Goal: Information Seeking & Learning: Learn about a topic

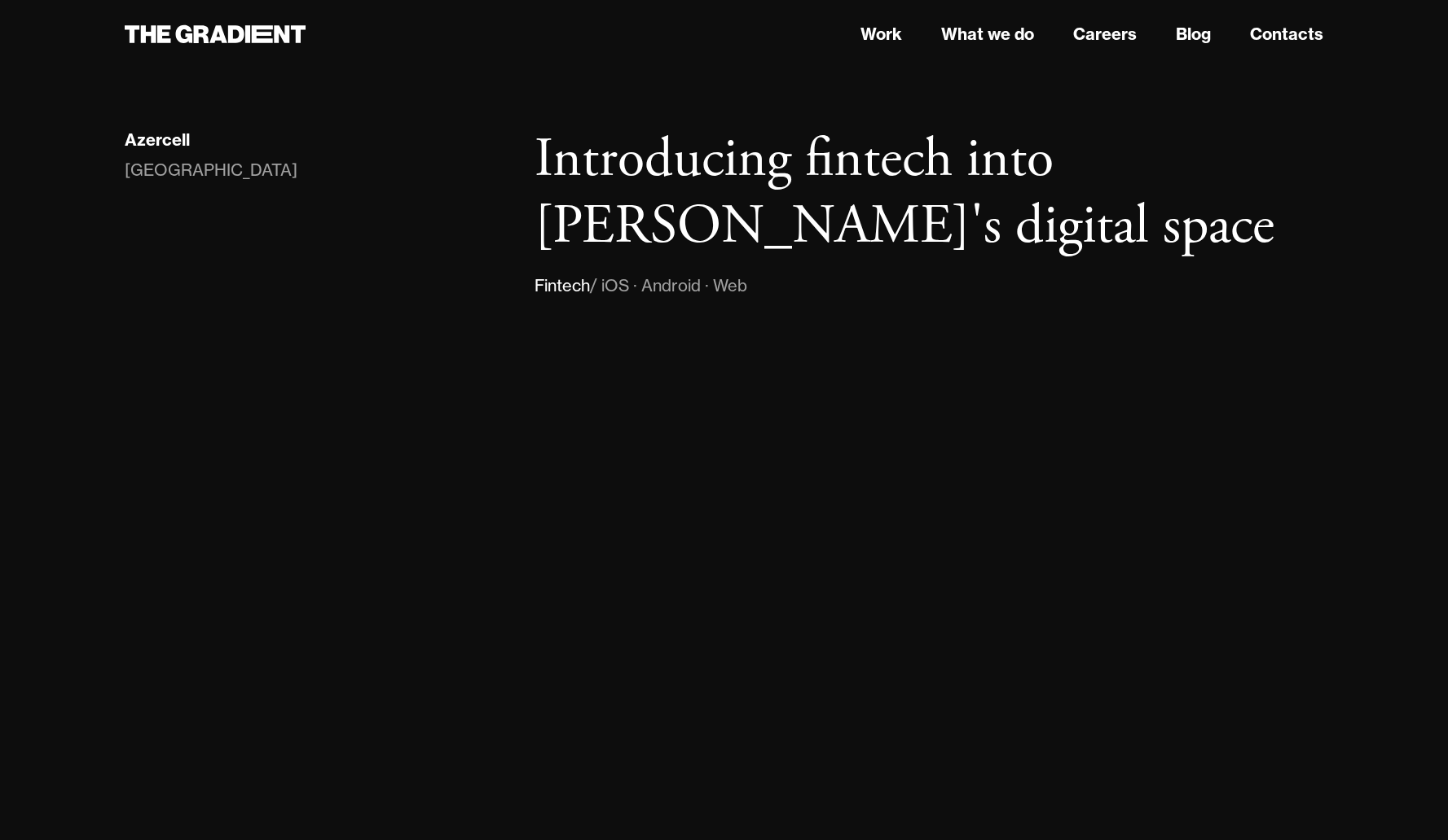
scroll to position [9599, 0]
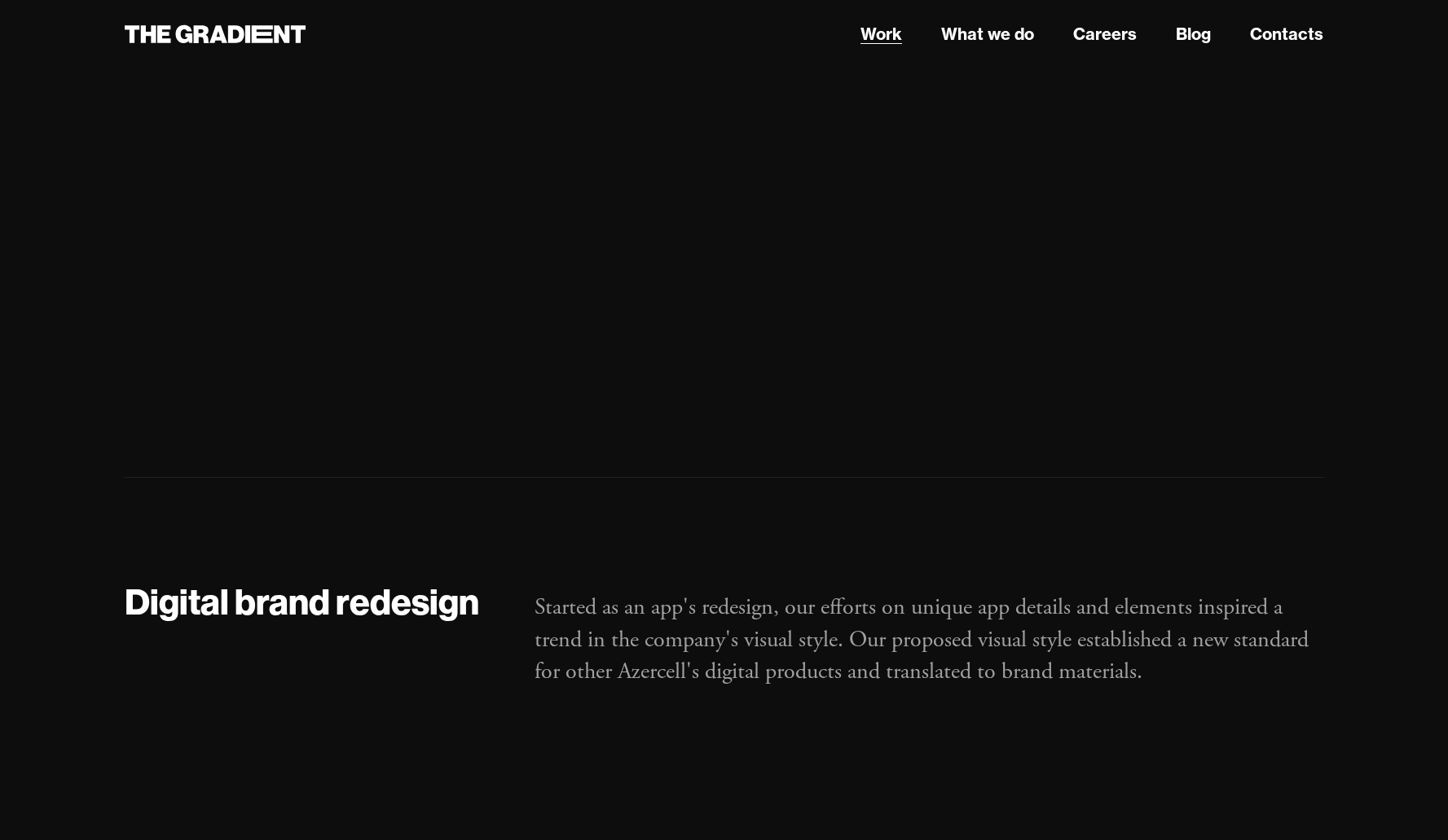
click at [897, 38] on link "Work" at bounding box center [881, 34] width 41 height 25
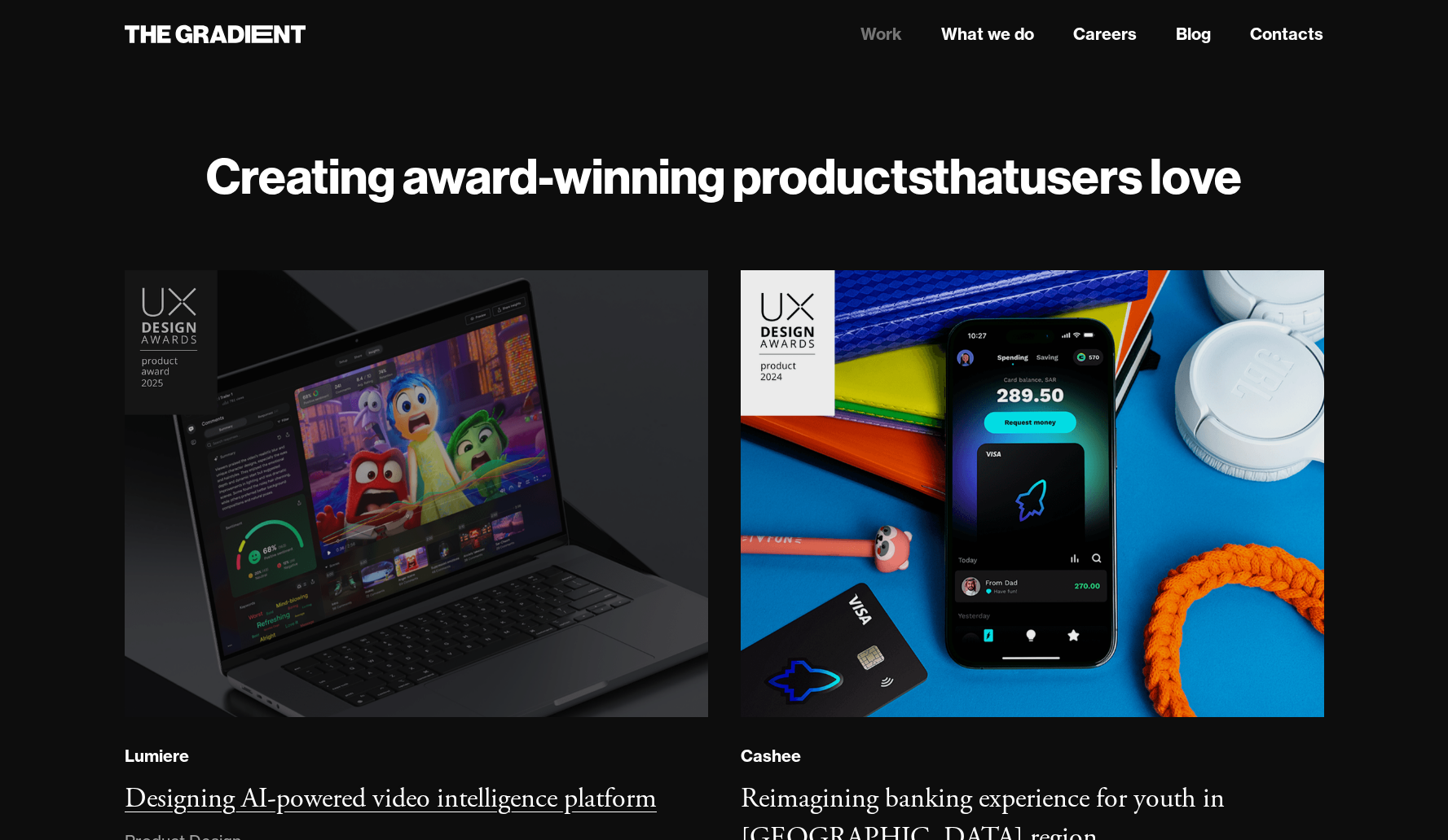
click at [445, 402] on img at bounding box center [416, 494] width 592 height 454
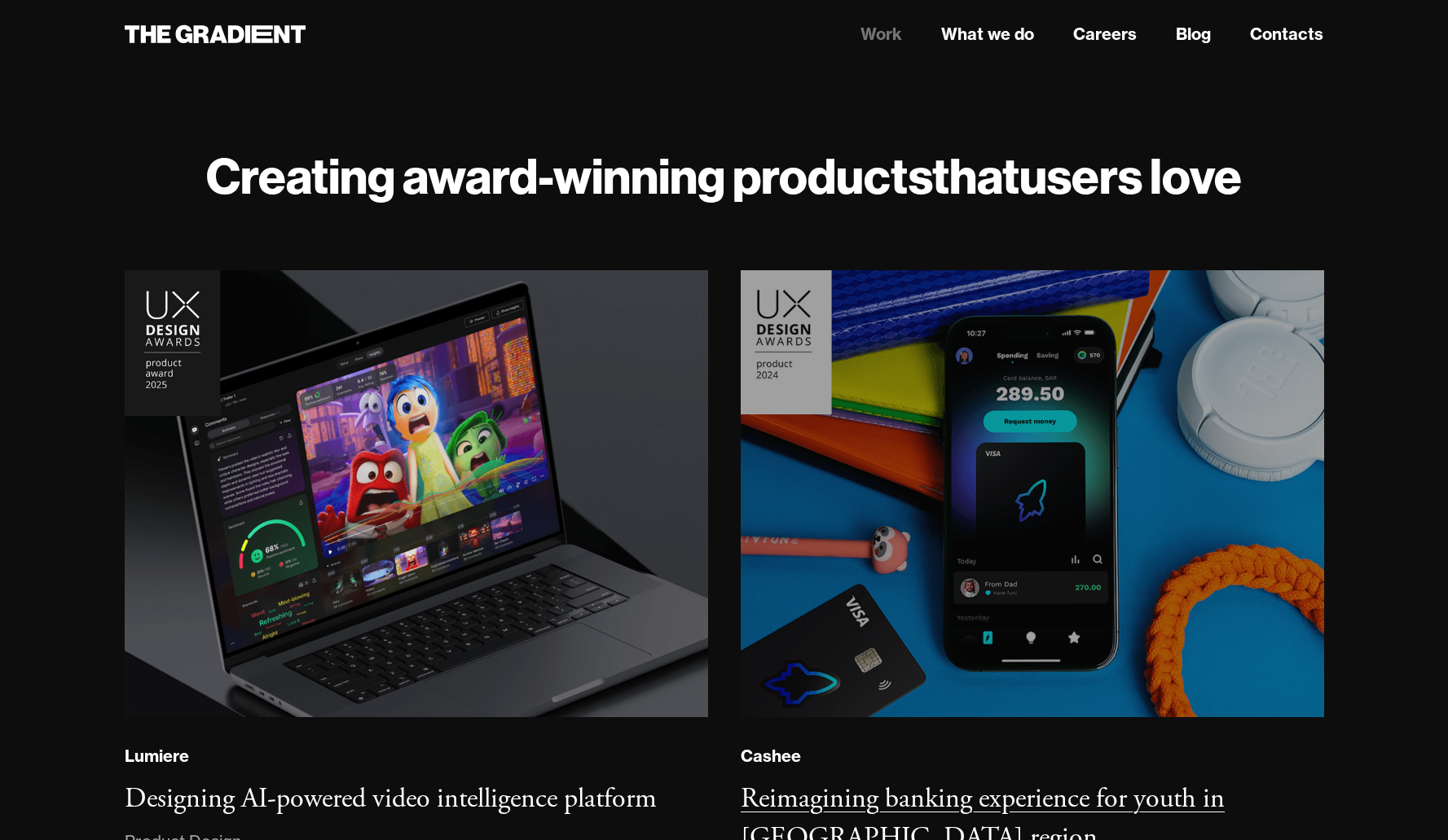
click at [942, 381] on img at bounding box center [1031, 494] width 595 height 456
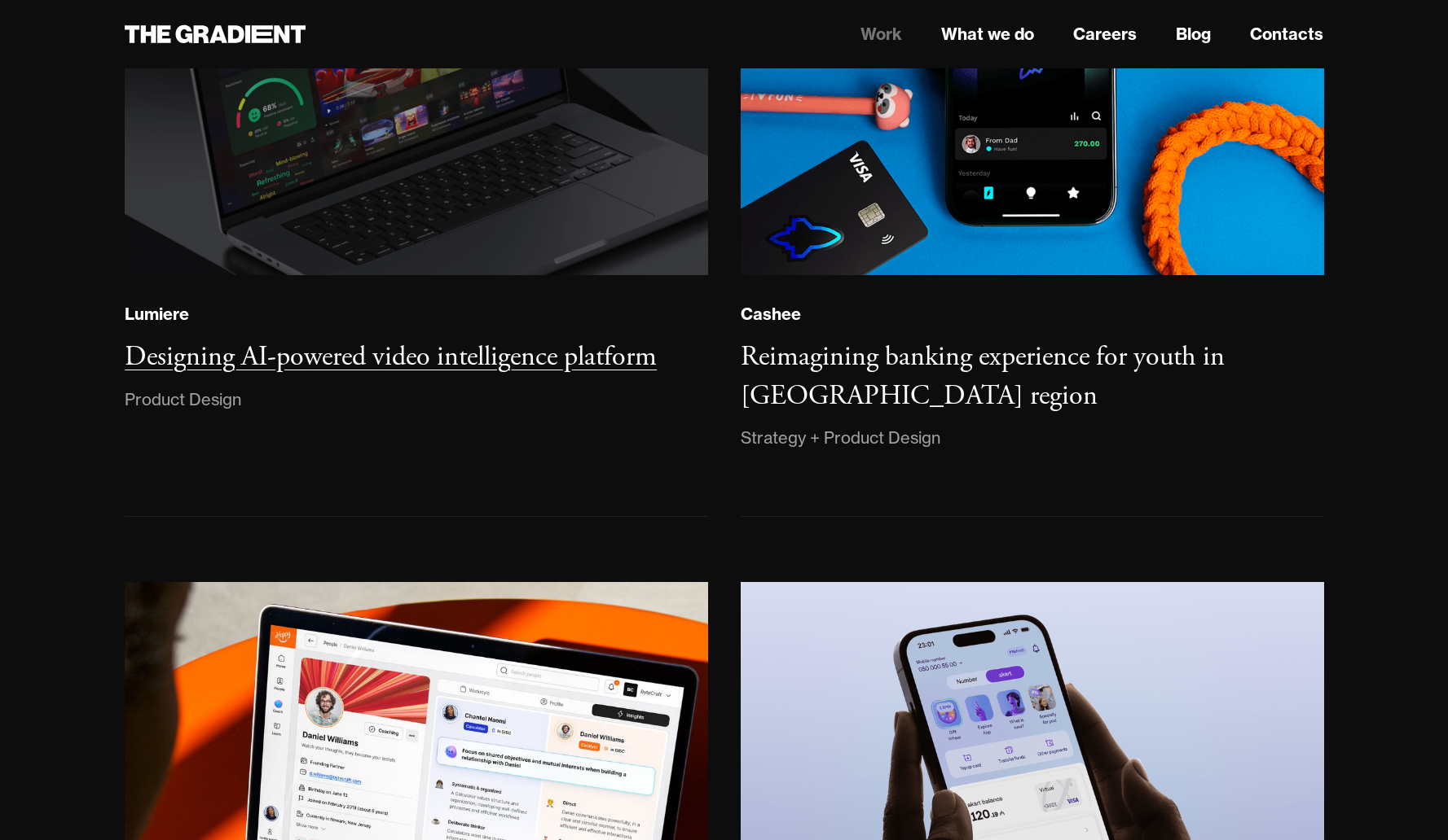
scroll to position [563, 0]
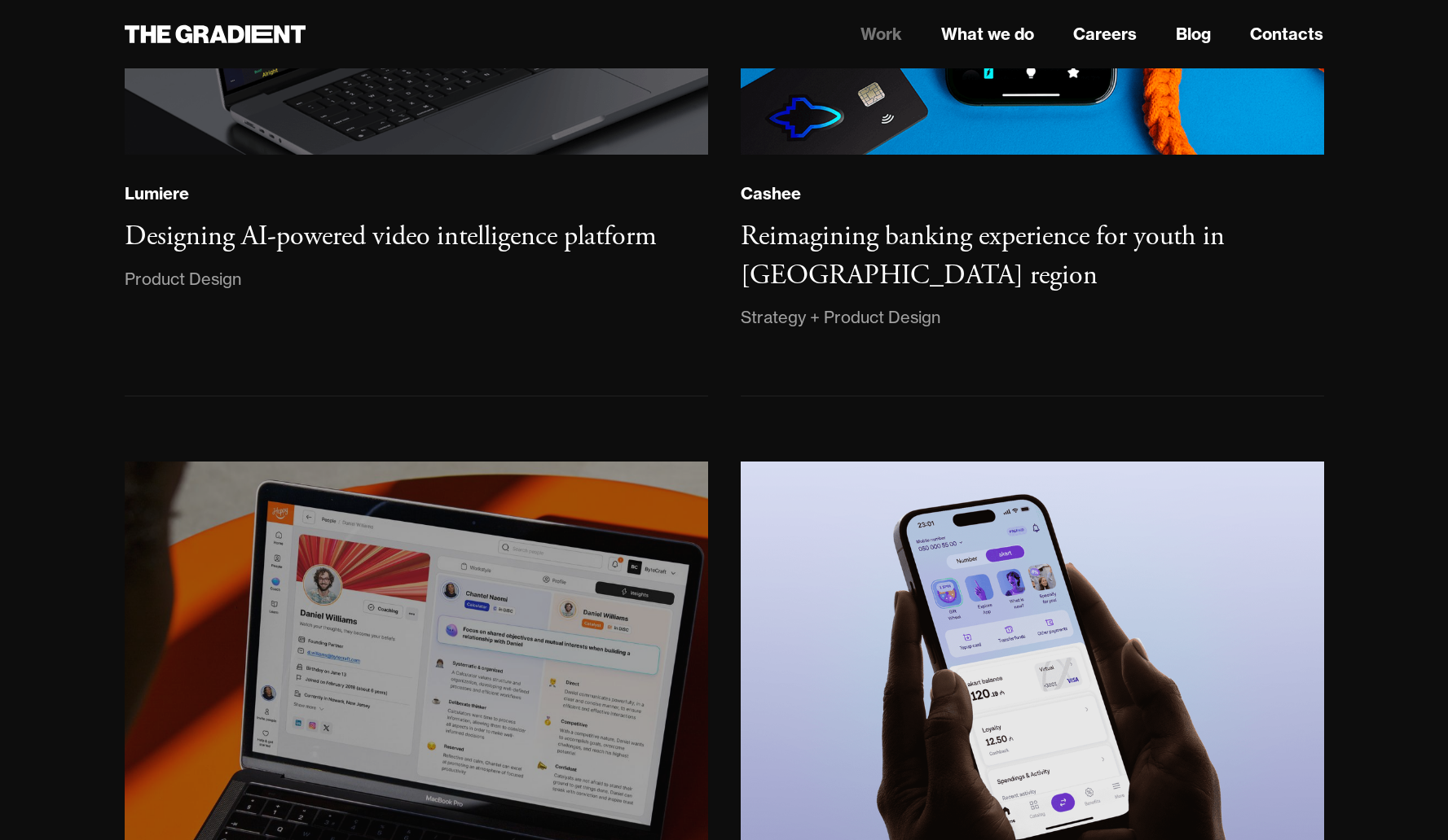
click at [433, 555] on img at bounding box center [416, 685] width 595 height 455
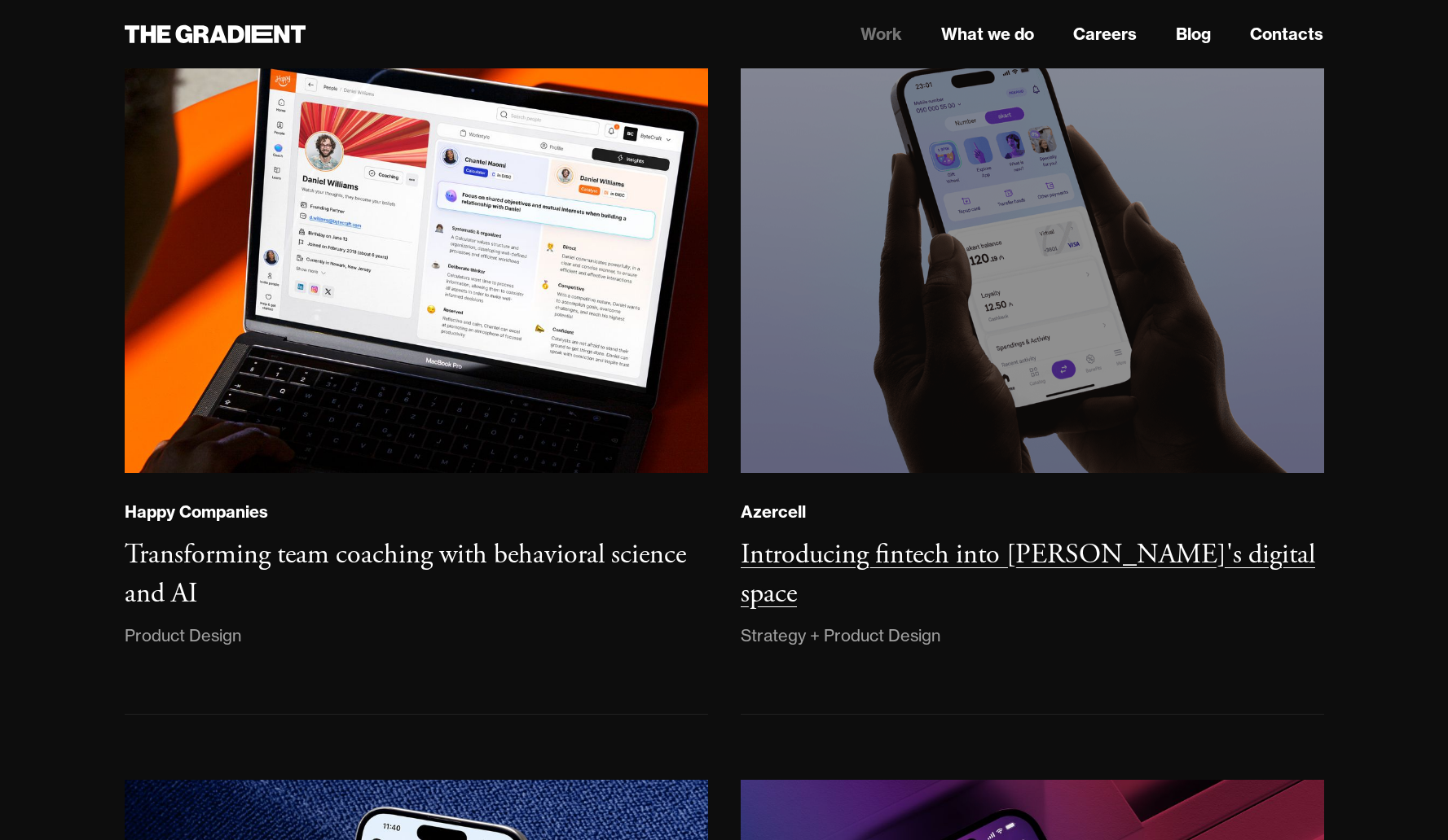
scroll to position [1002, 0]
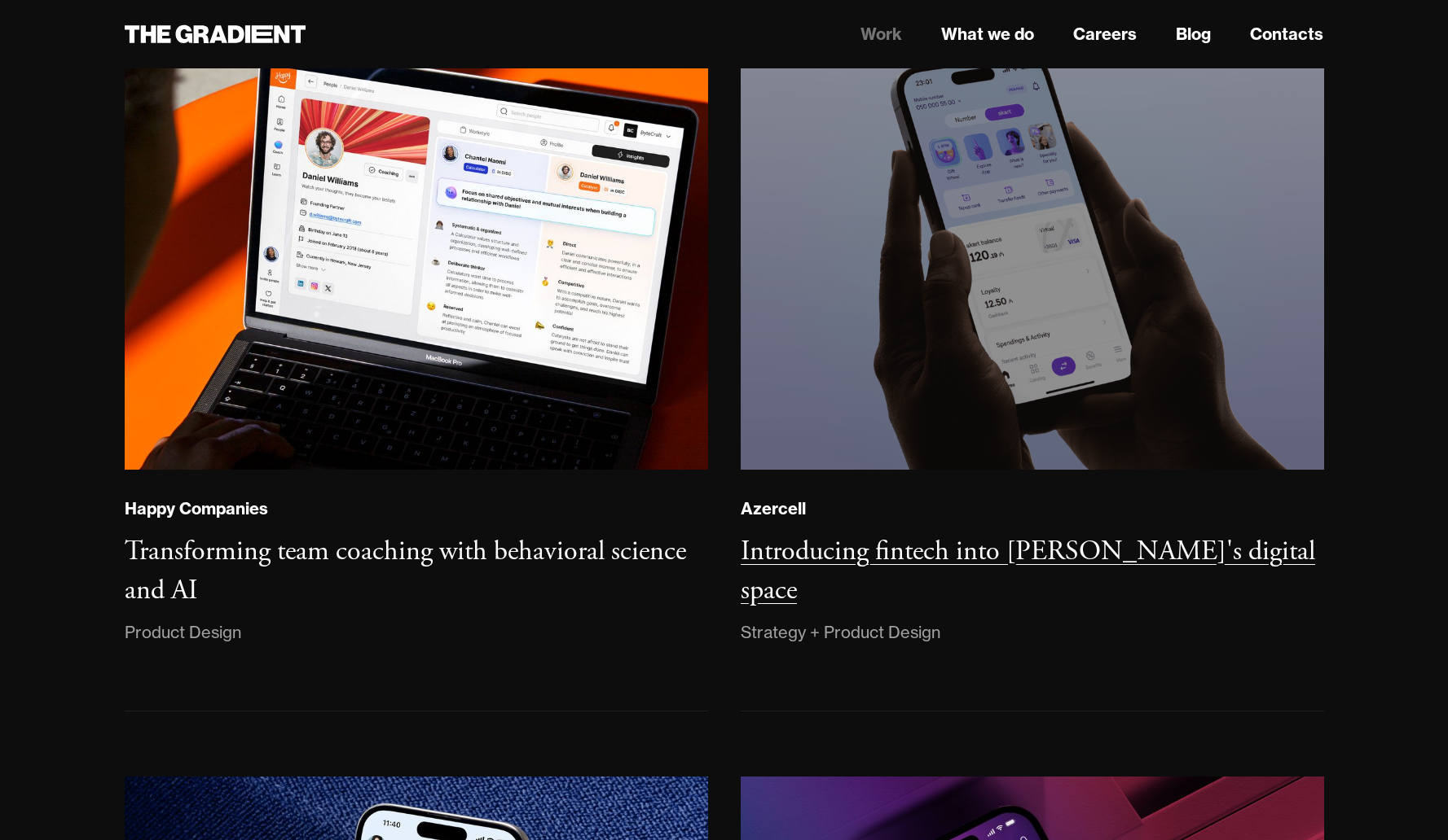
click at [843, 307] on img at bounding box center [1031, 247] width 595 height 456
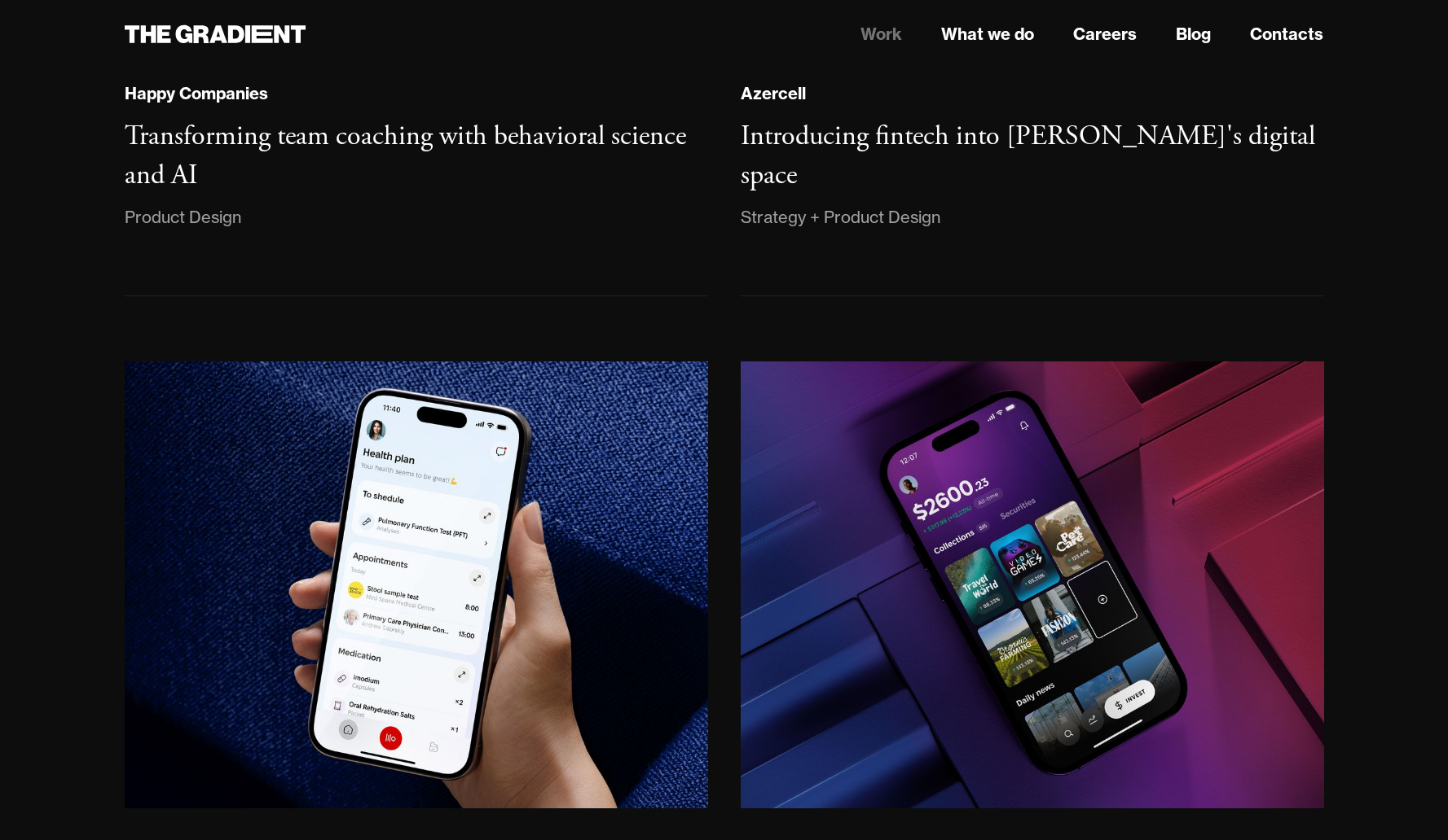
scroll to position [1560, 0]
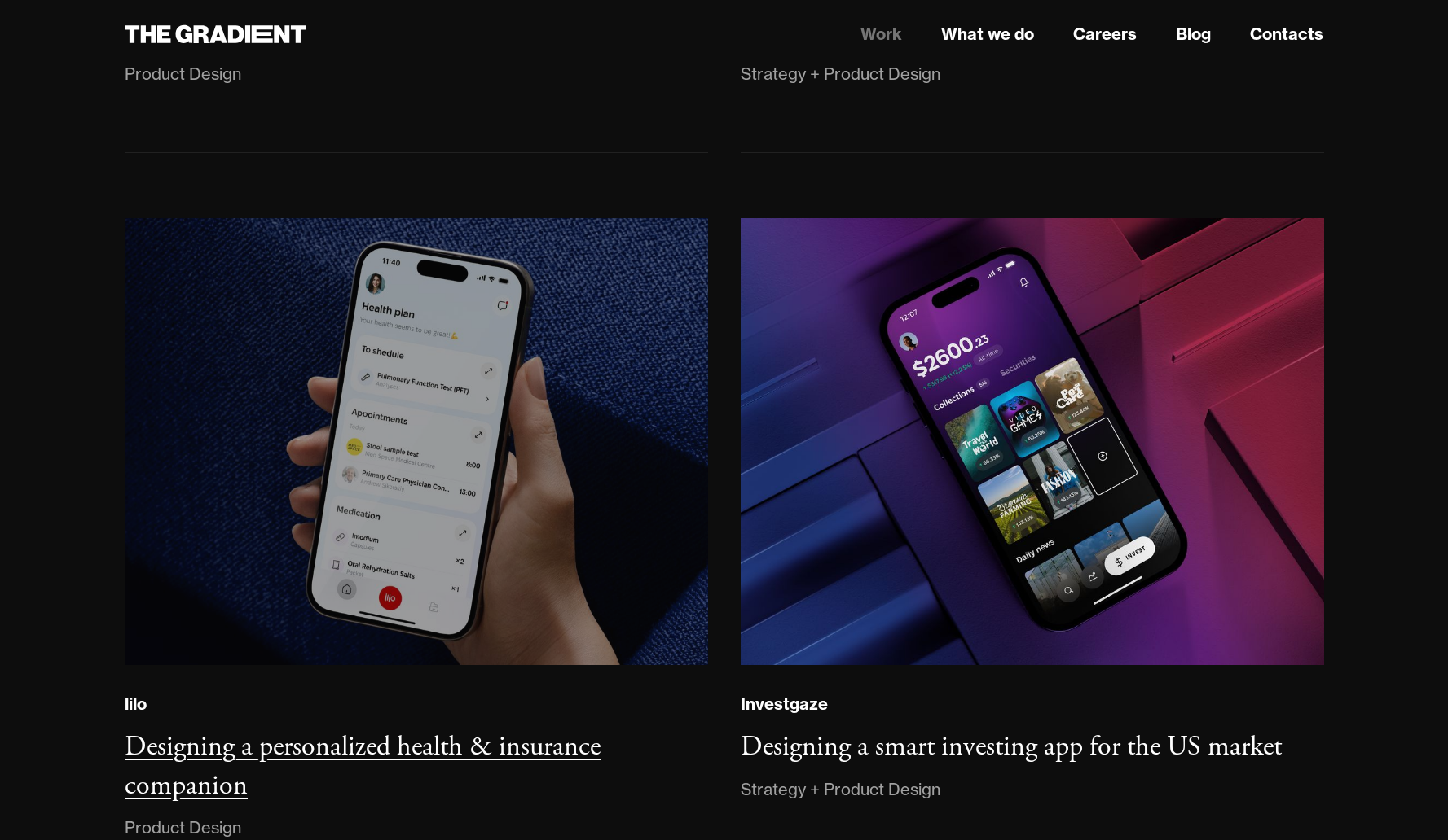
click at [492, 358] on img at bounding box center [415, 443] width 595 height 456
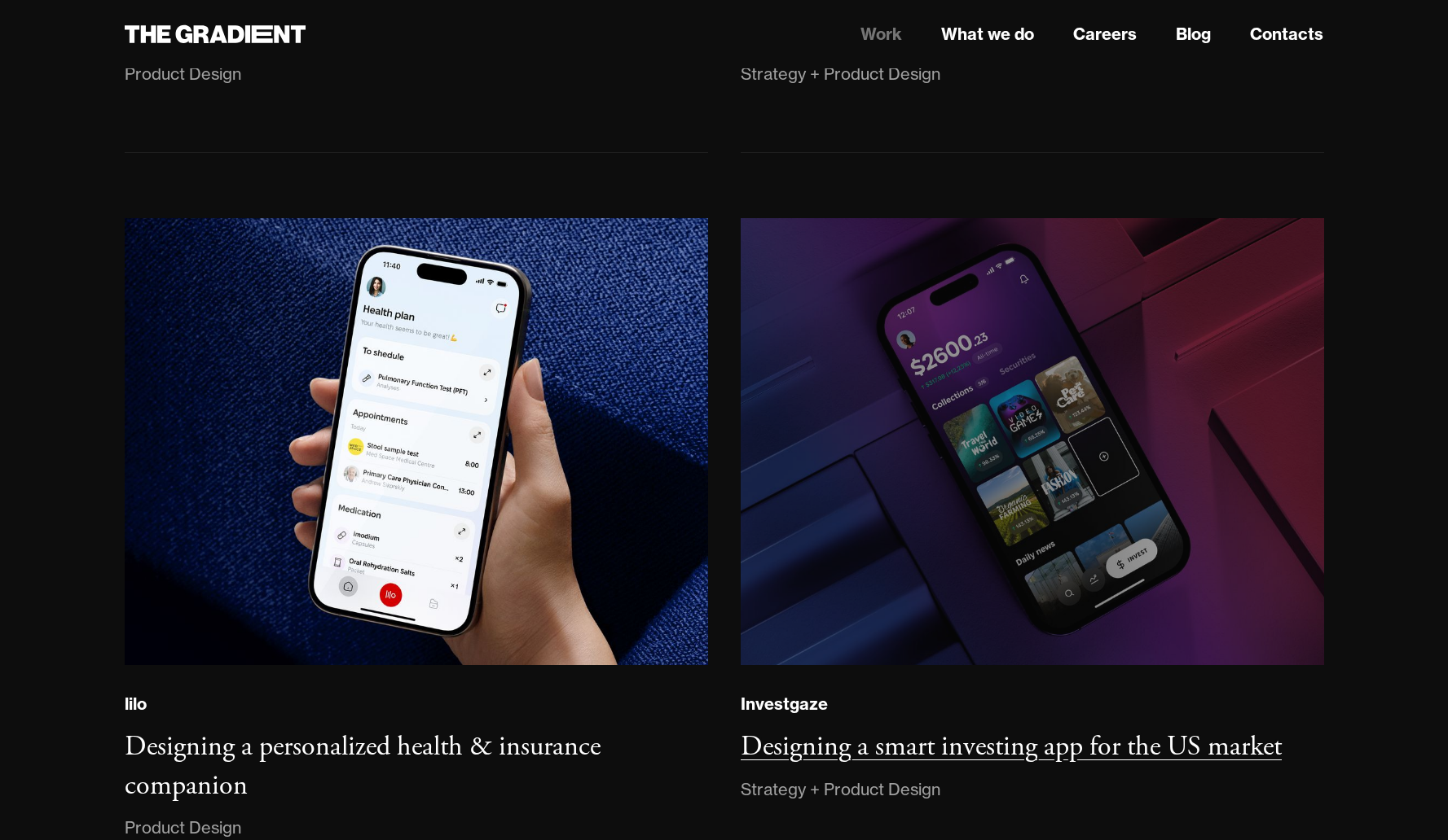
click at [1055, 364] on img at bounding box center [1031, 443] width 595 height 456
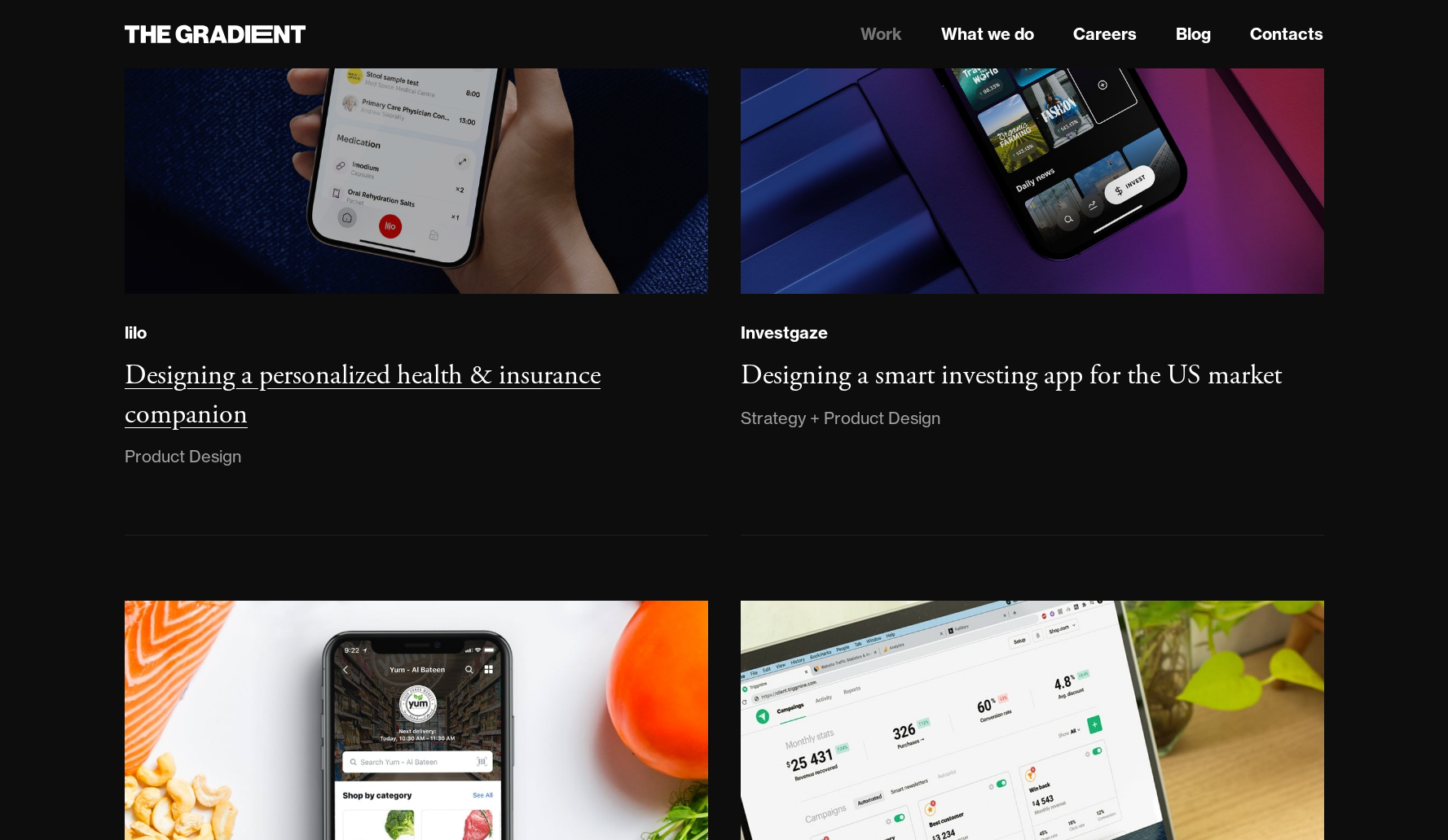
scroll to position [2118, 0]
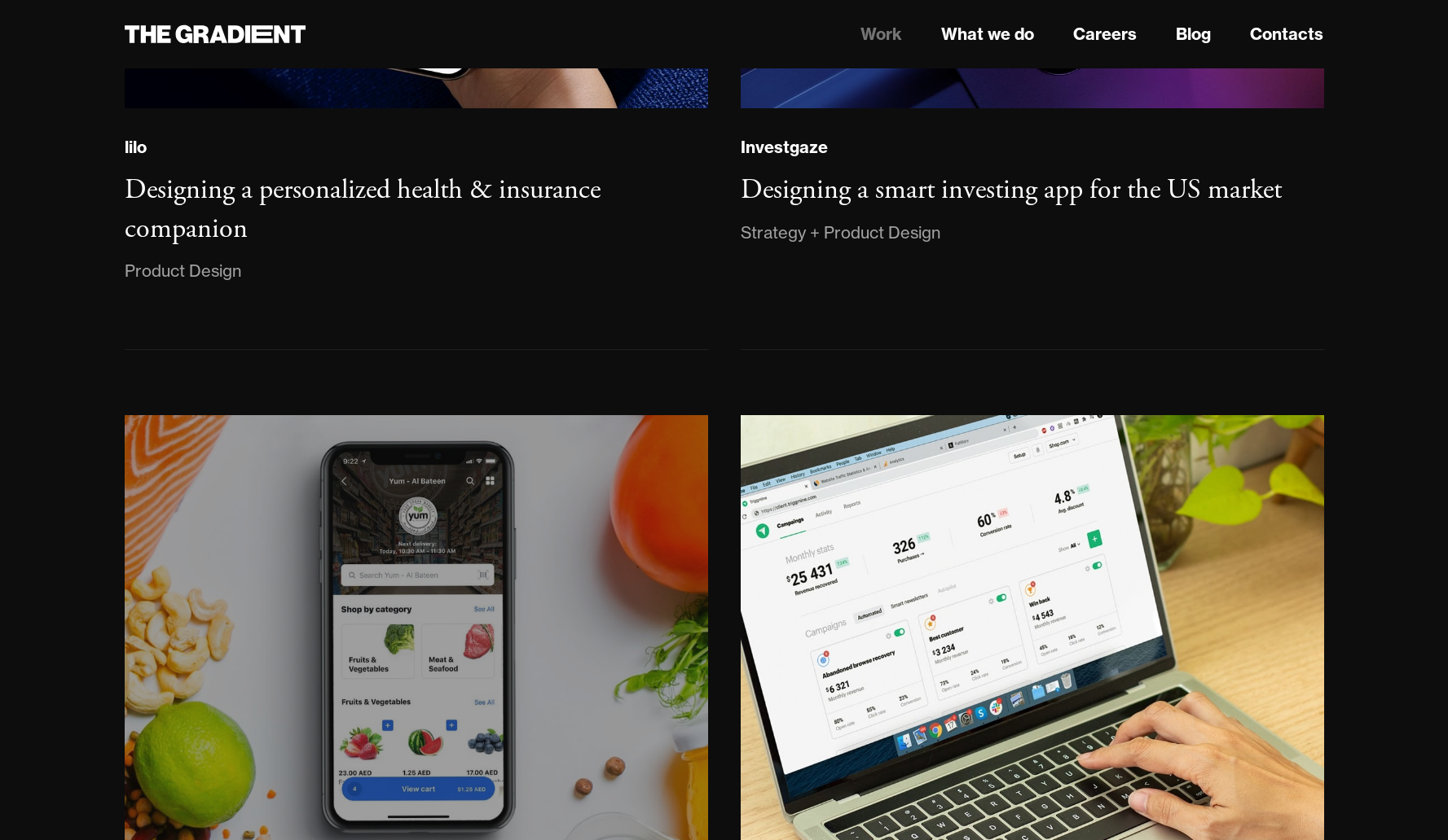
click at [579, 509] on img at bounding box center [415, 639] width 595 height 456
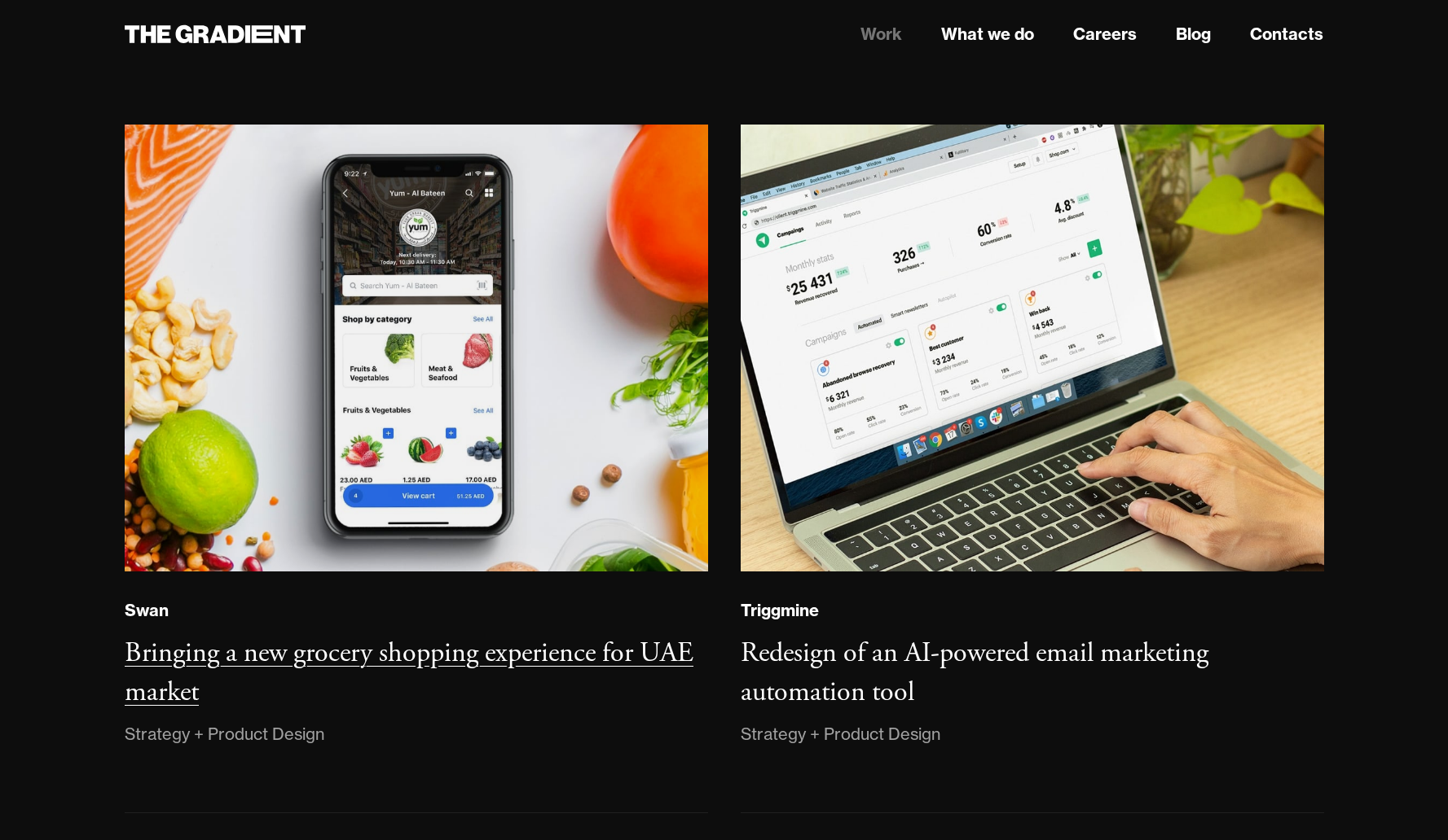
scroll to position [2657, 0]
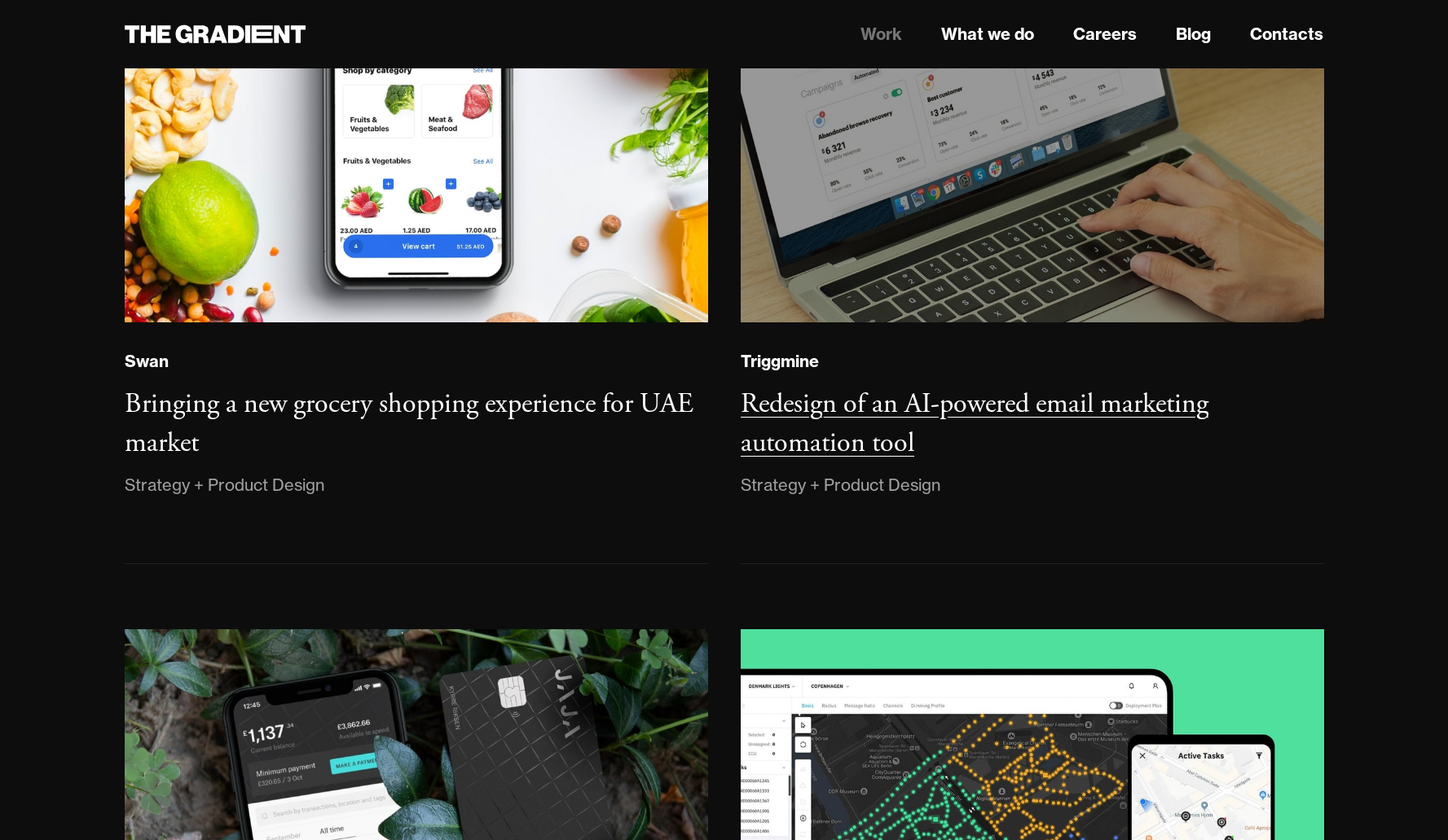
click at [1028, 279] on img at bounding box center [1031, 100] width 595 height 456
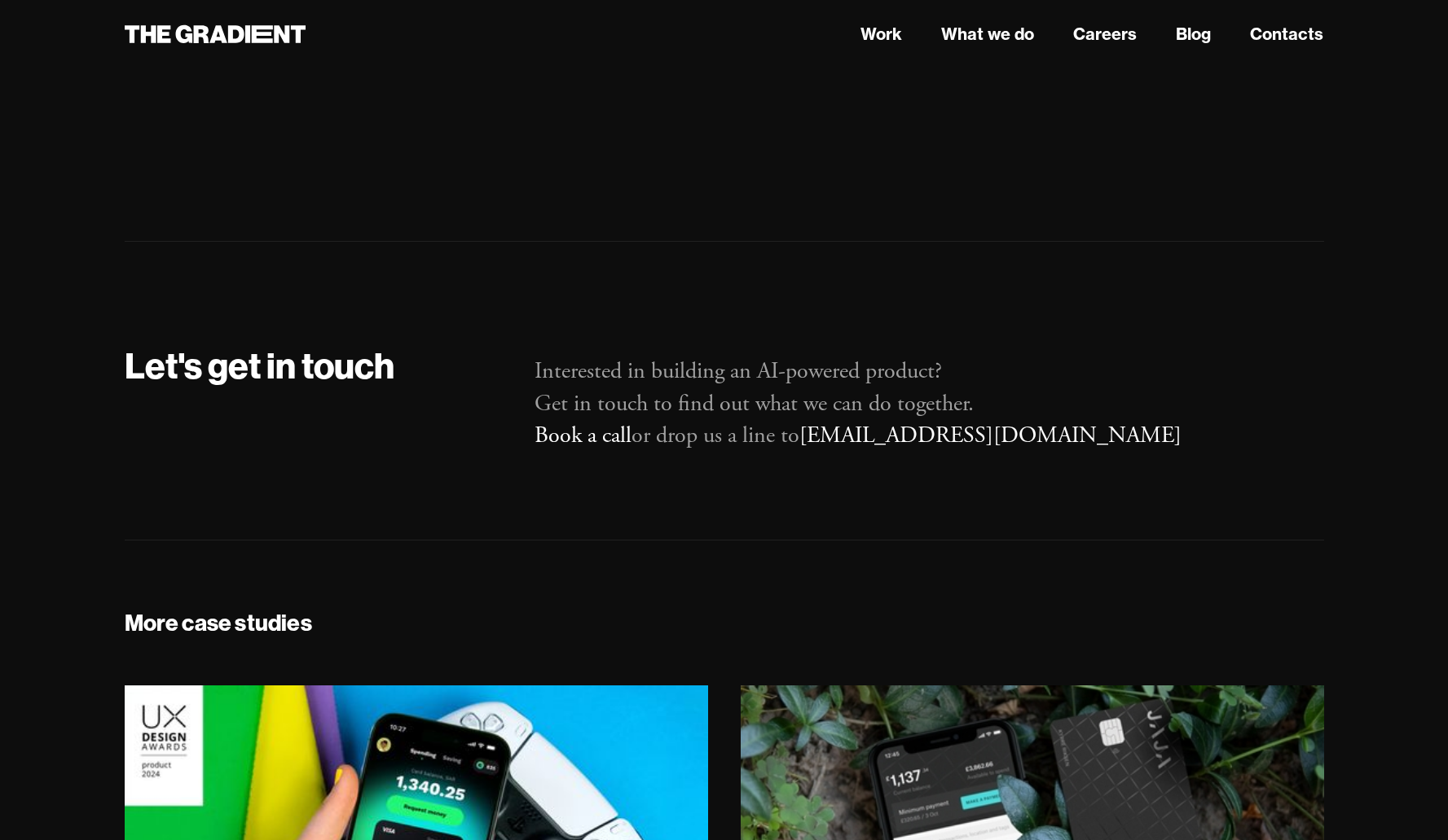
scroll to position [11211, 0]
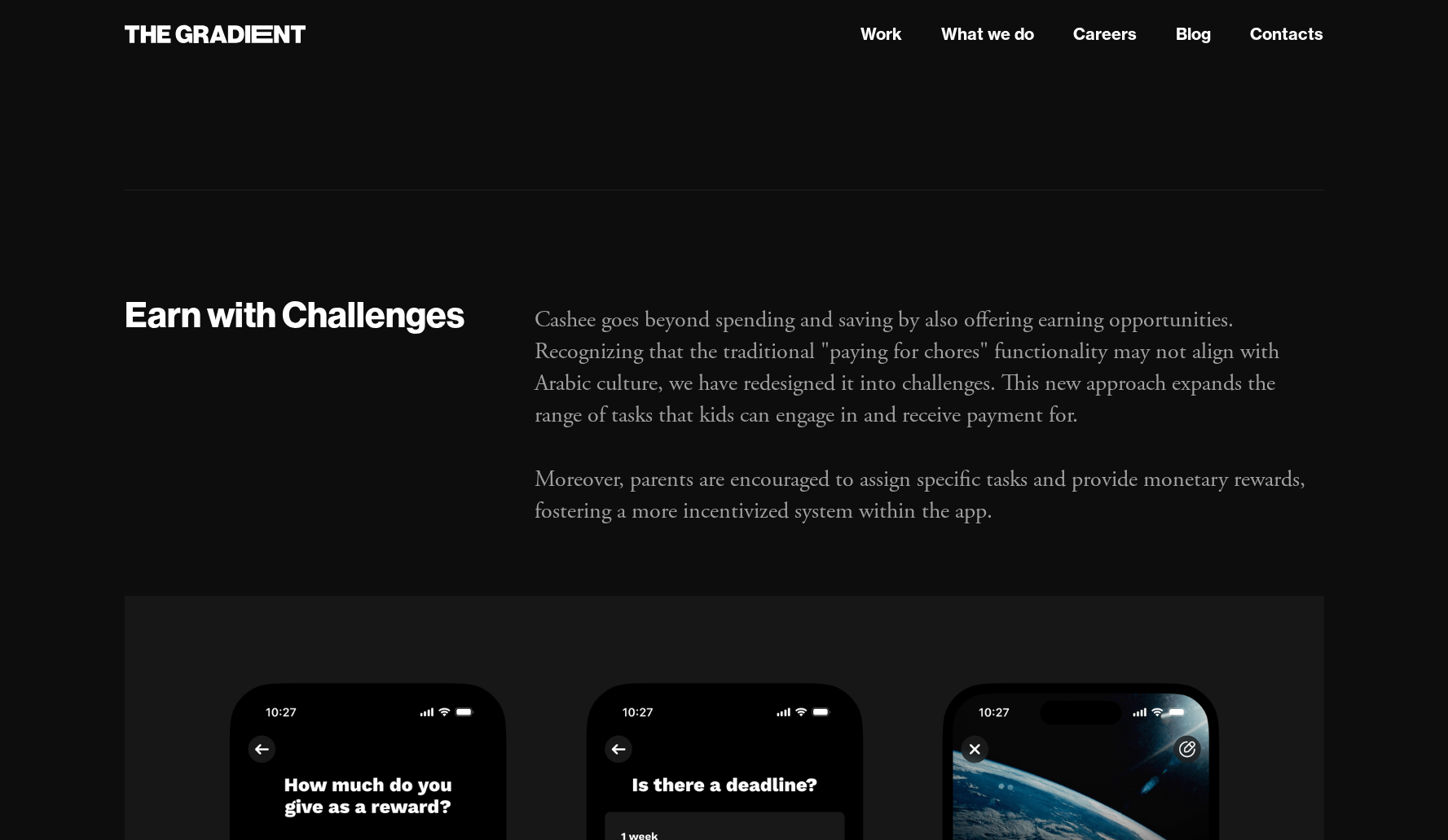
scroll to position [15613, 0]
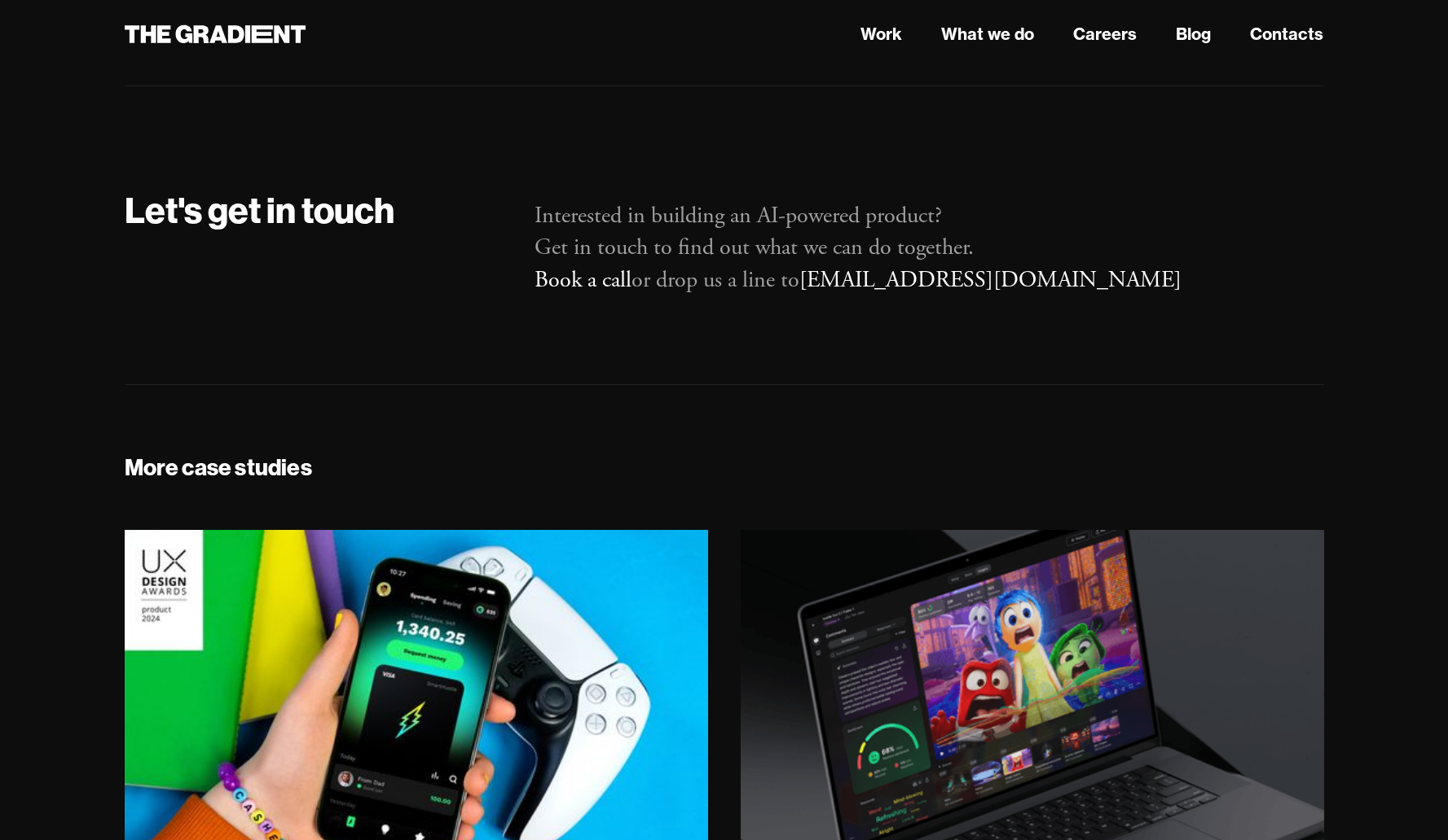
scroll to position [11894, 0]
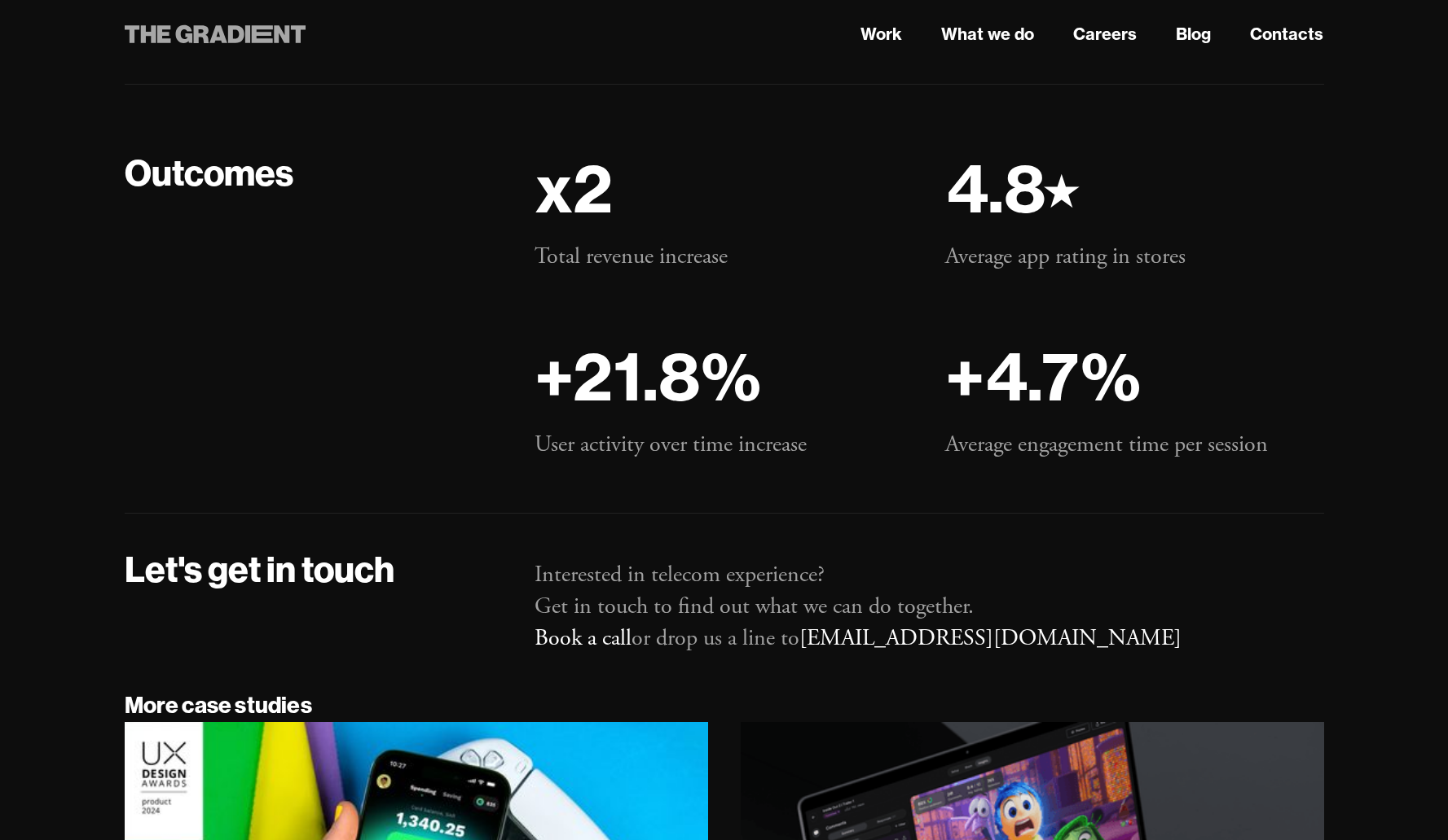
scroll to position [12073, 0]
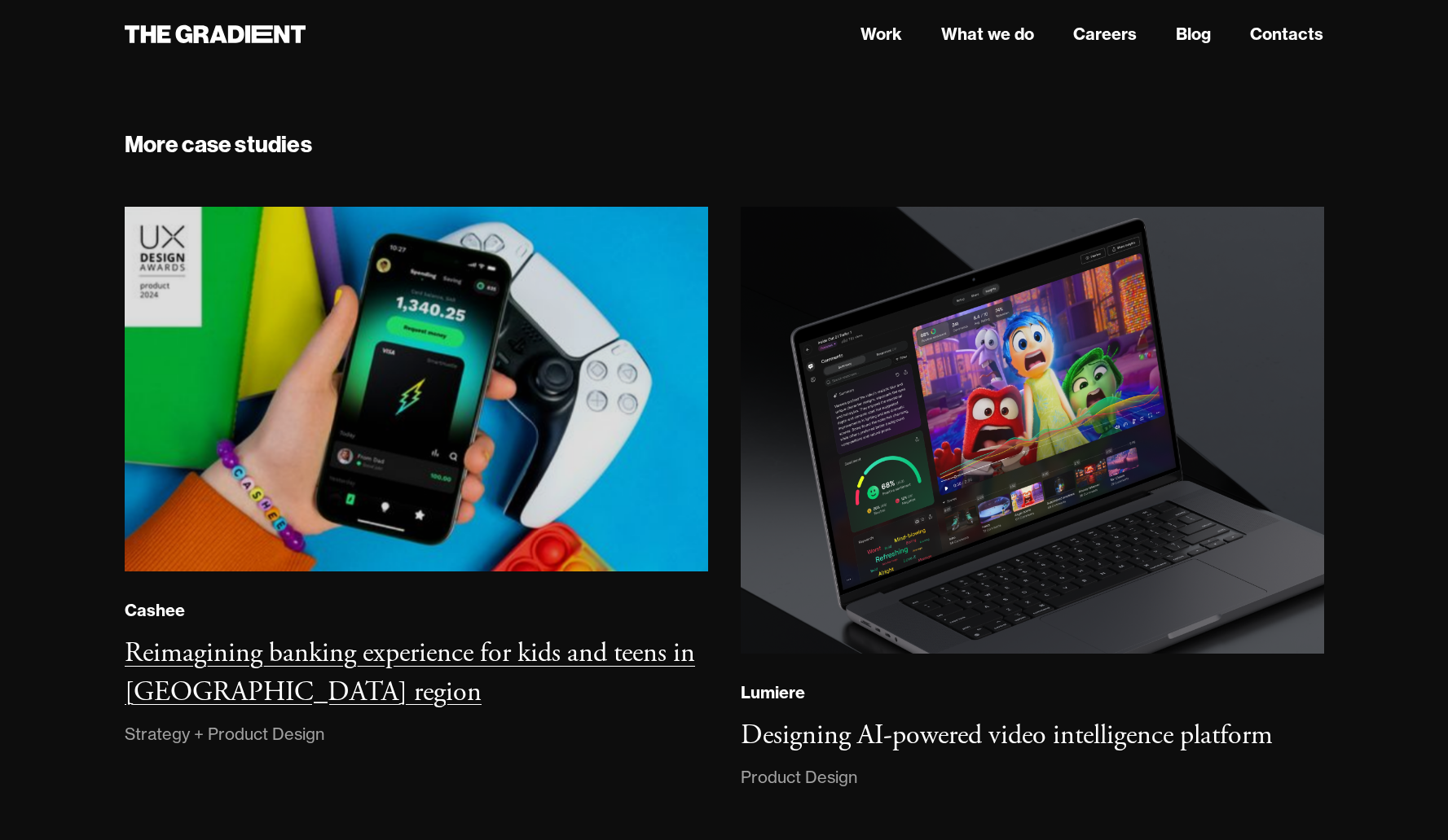
scroll to position [9956, 0]
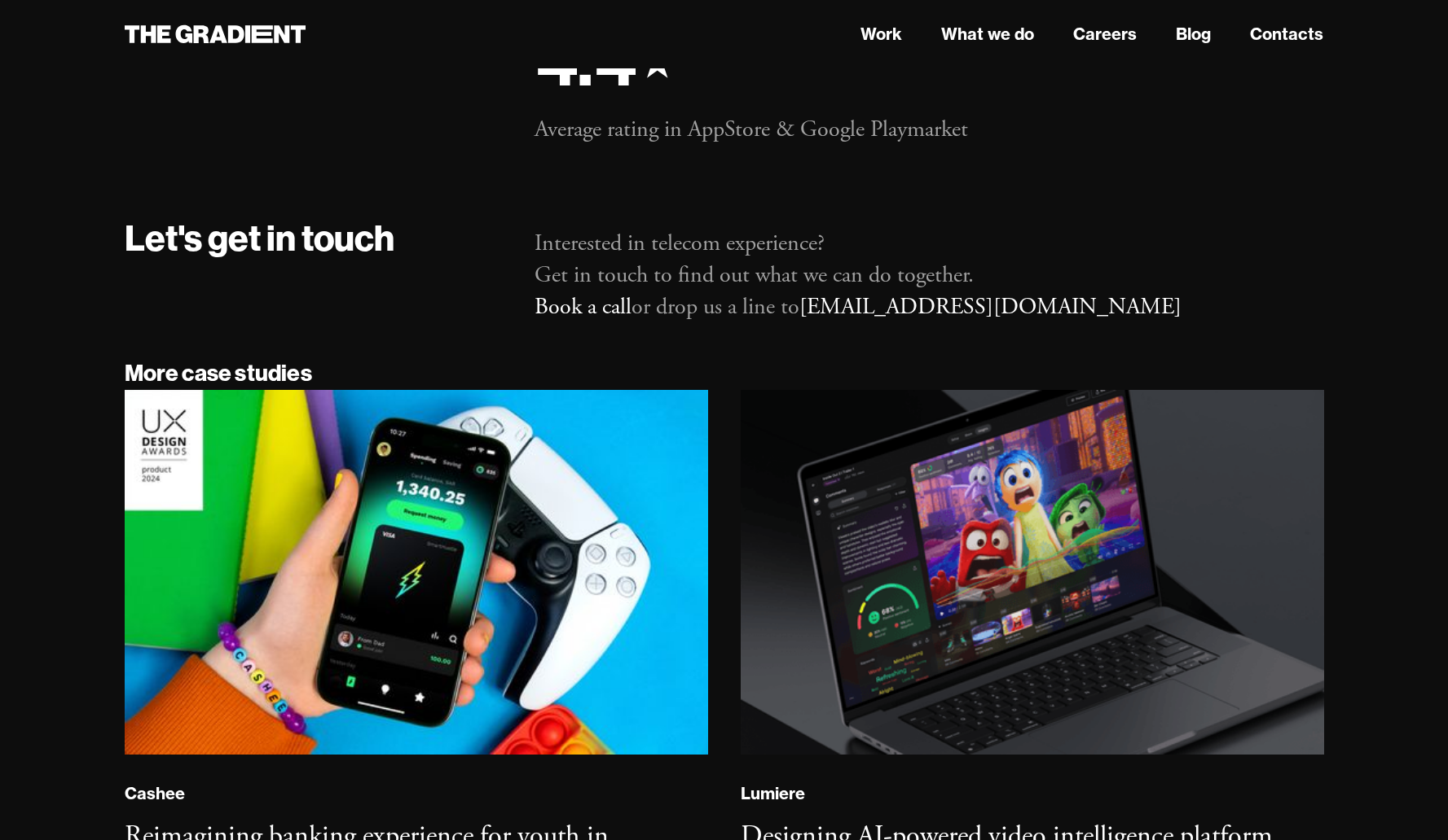
scroll to position [9843, 0]
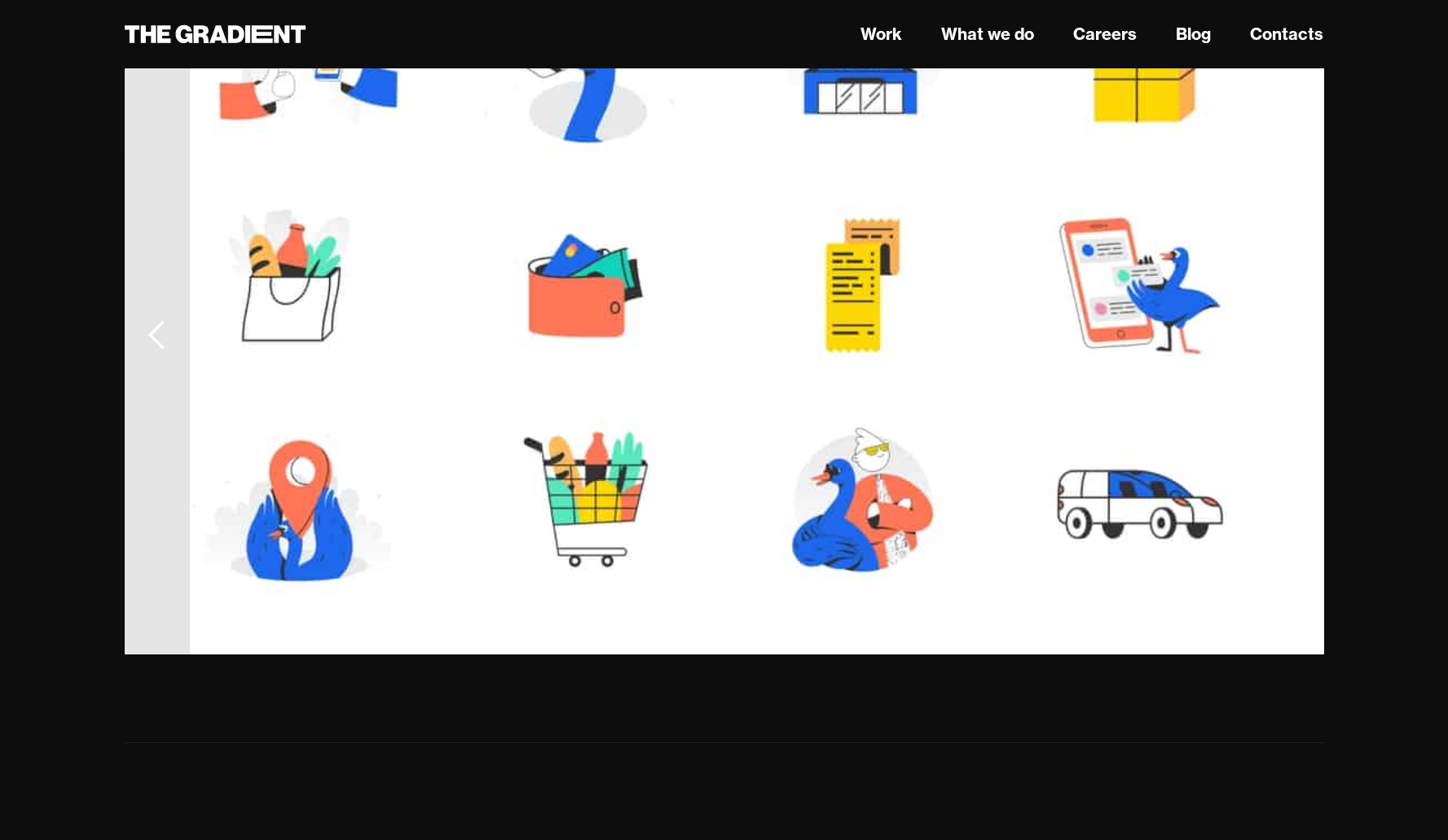
scroll to position [11842, 0]
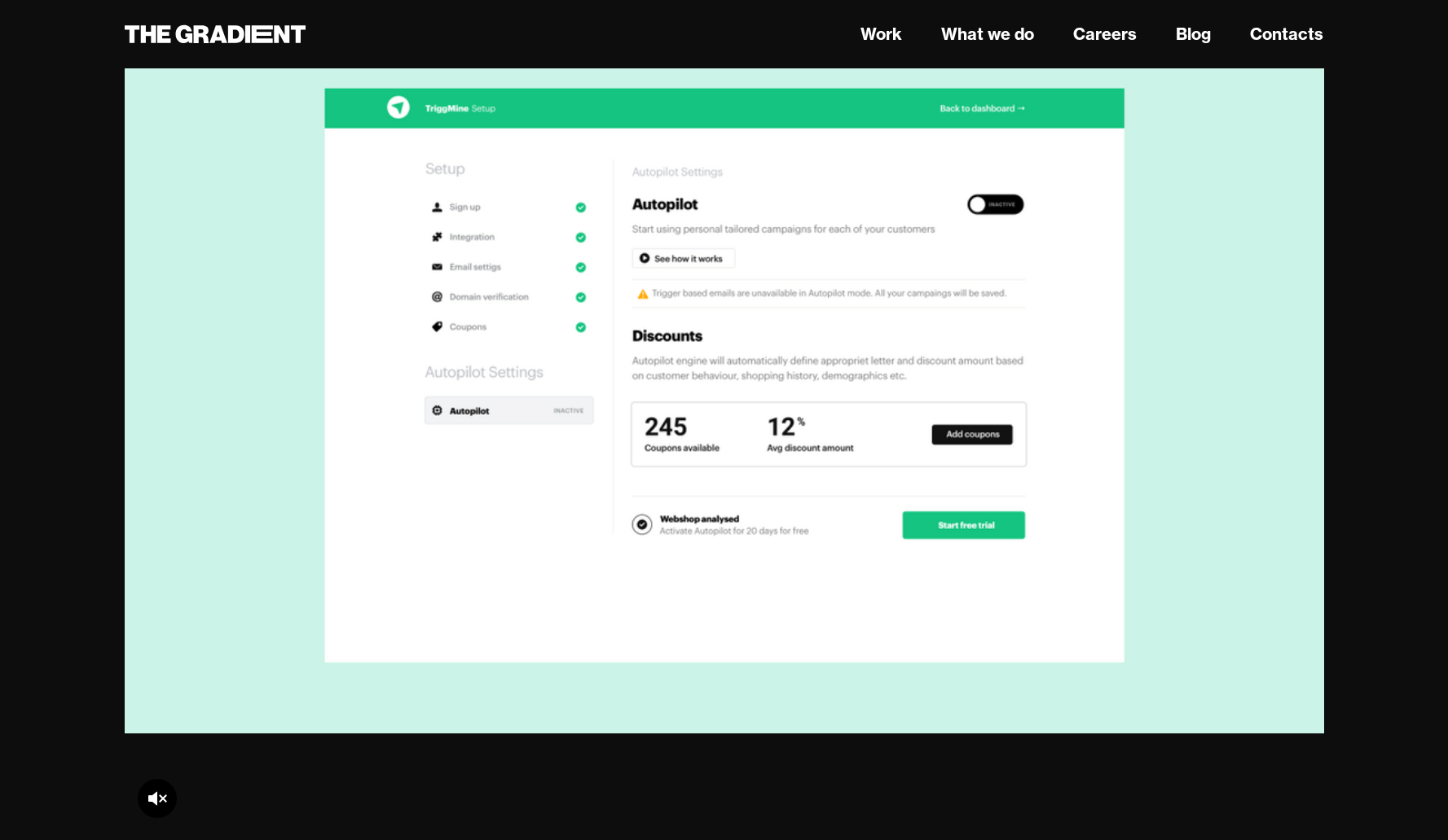
scroll to position [6138, 0]
